Goal: Task Accomplishment & Management: Manage account settings

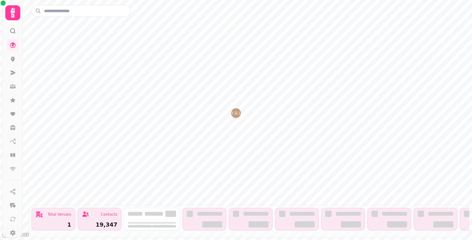
click at [16, 20] on div at bounding box center [12, 12] width 15 height 15
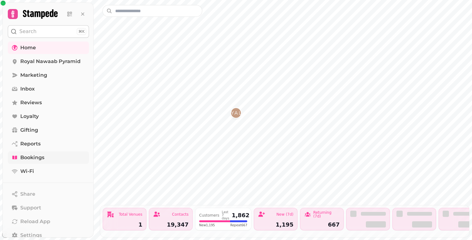
click at [39, 155] on span "Bookings" at bounding box center [32, 157] width 24 height 7
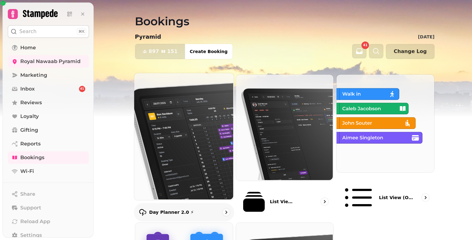
click at [154, 91] on img at bounding box center [184, 135] width 100 height 127
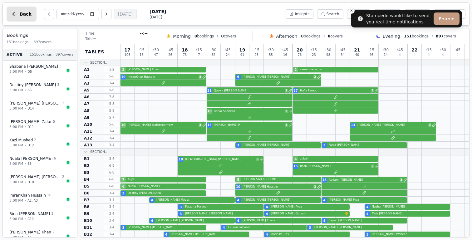
click at [24, 12] on span "Back" at bounding box center [26, 14] width 12 height 4
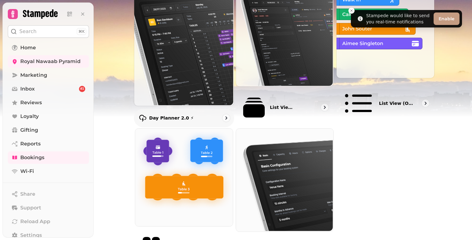
scroll to position [55, 0]
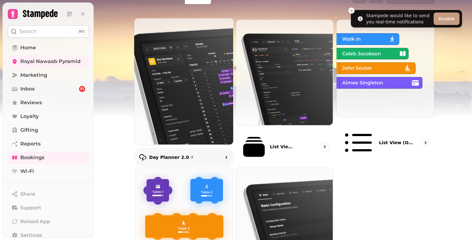
click at [177, 82] on img at bounding box center [184, 80] width 100 height 127
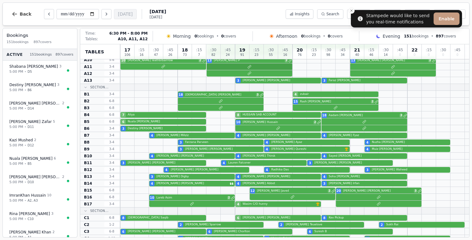
scroll to position [65, 0]
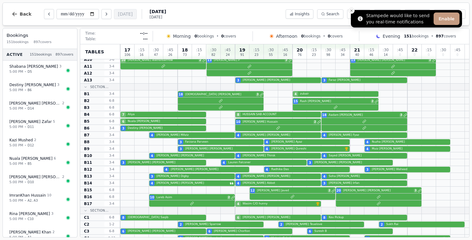
click at [353, 10] on icon "Close toast" at bounding box center [352, 11] width 4 height 4
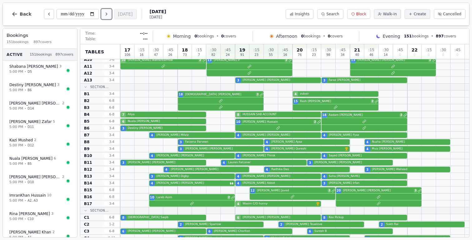
click at [109, 17] on button "Next day" at bounding box center [107, 14] width 10 height 10
type input "**********"
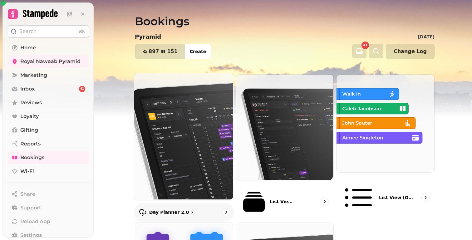
click at [186, 112] on img at bounding box center [184, 135] width 100 height 127
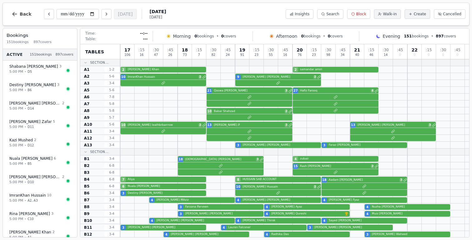
scroll to position [1, 0]
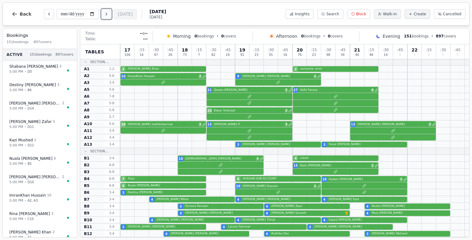
click at [112, 18] on button "Next day" at bounding box center [107, 14] width 10 height 10
type input "**********"
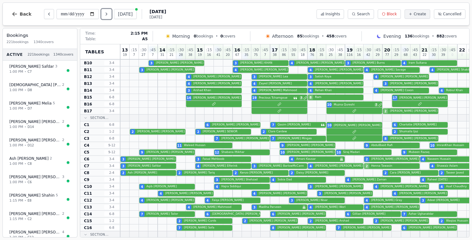
scroll to position [151, 0]
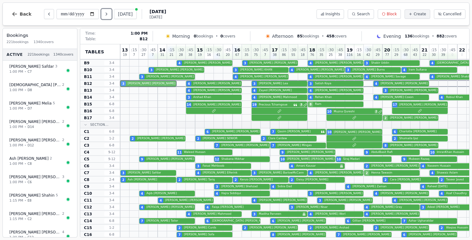
drag, startPoint x: 140, startPoint y: 168, endPoint x: 138, endPoint y: 85, distance: 83.8
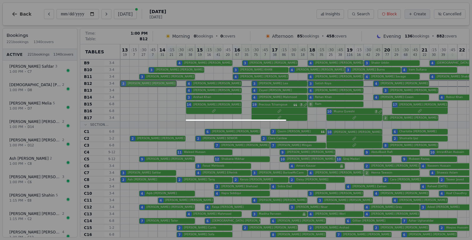
click at [138, 85] on div "13 19 : 15 7 : 30 27 : 45 7 14 31 : 15 21 : 30 28 : 45 38 15 19 : 15 16 : 30 41…" at bounding box center [307, 158] width 375 height 531
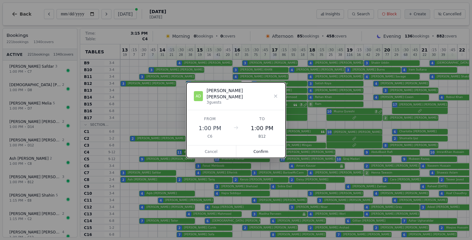
click at [211, 151] on button "Cancel" at bounding box center [212, 152] width 50 height 12
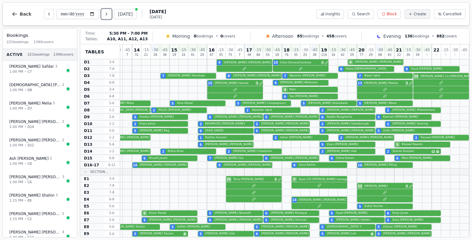
scroll to position [0, 26]
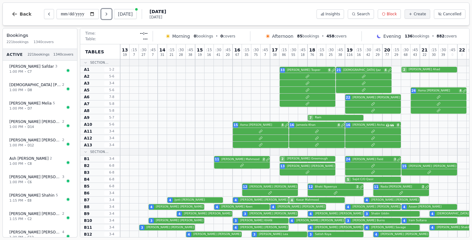
scroll to position [0, 26]
